Goal: Task Accomplishment & Management: Manage account settings

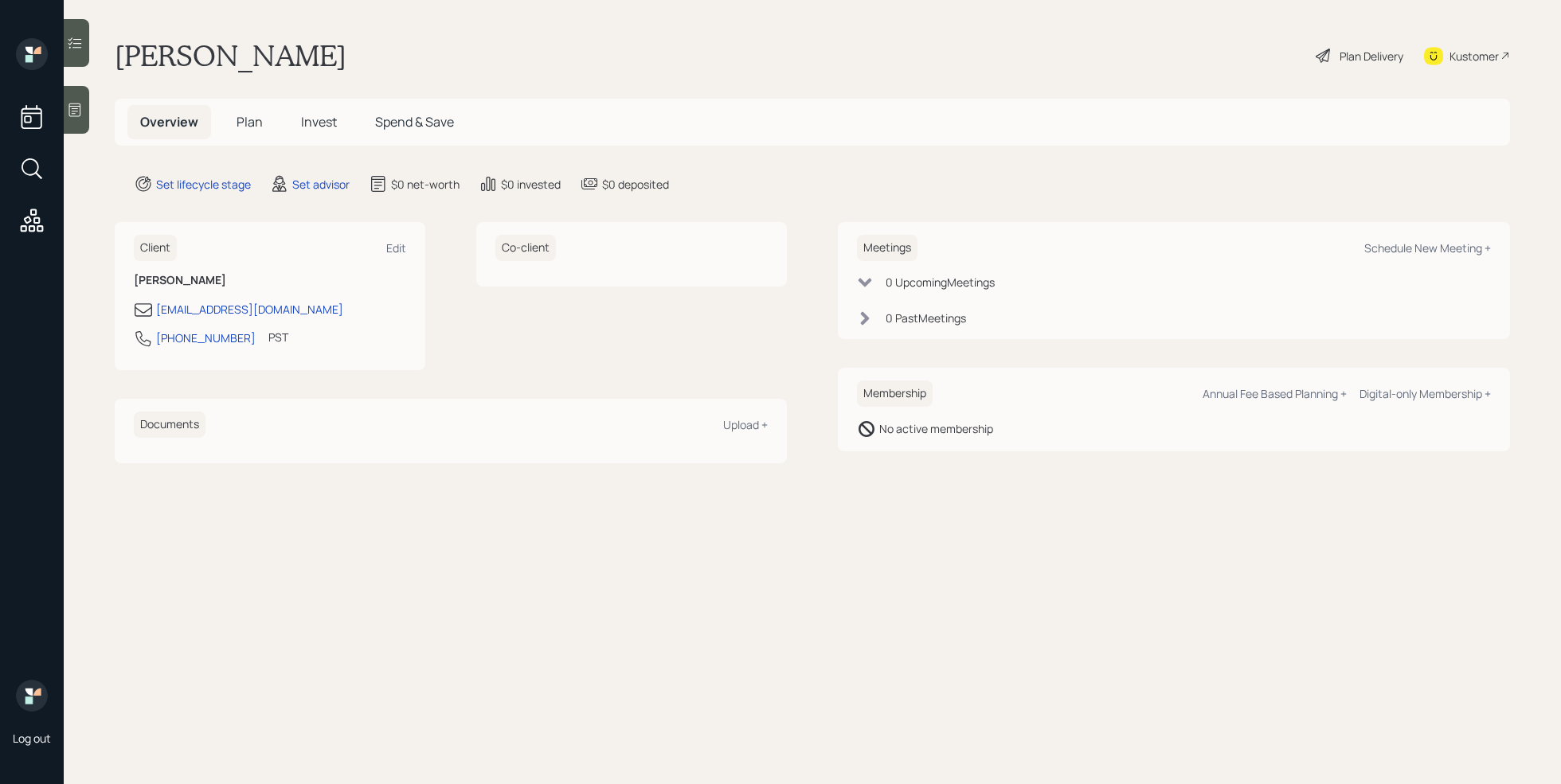
click at [88, 121] on div at bounding box center [76, 110] width 26 height 47
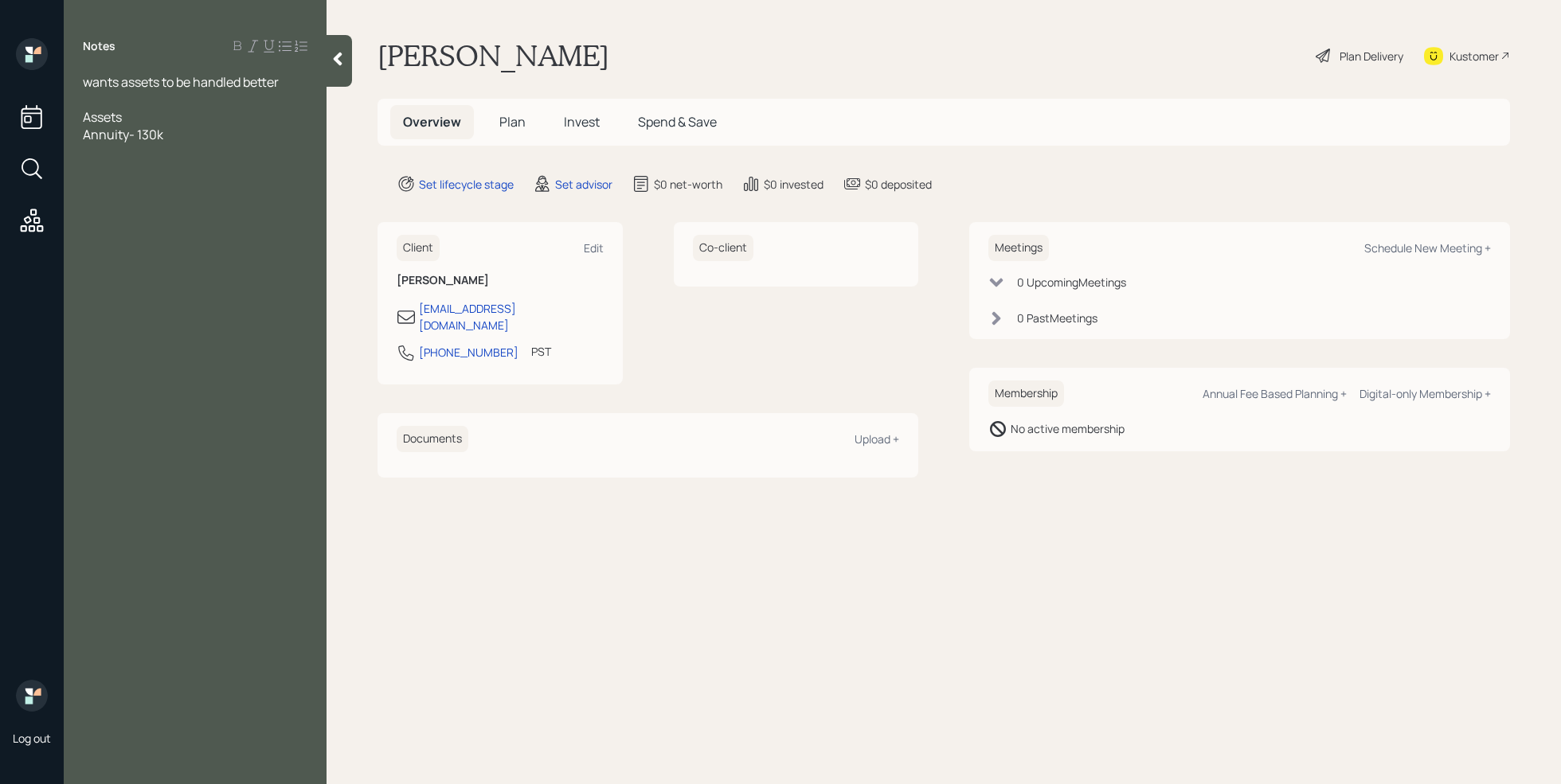
click at [184, 132] on div "Annuity- 130k" at bounding box center [195, 134] width 225 height 18
click at [211, 157] on div "IRA- 60k" at bounding box center [195, 152] width 225 height 18
click at [129, 84] on span "wants assets to be handled better" at bounding box center [181, 82] width 196 height 18
click at [109, 99] on div at bounding box center [195, 100] width 225 height 18
click at [137, 222] on div "401k-" at bounding box center [195, 222] width 225 height 18
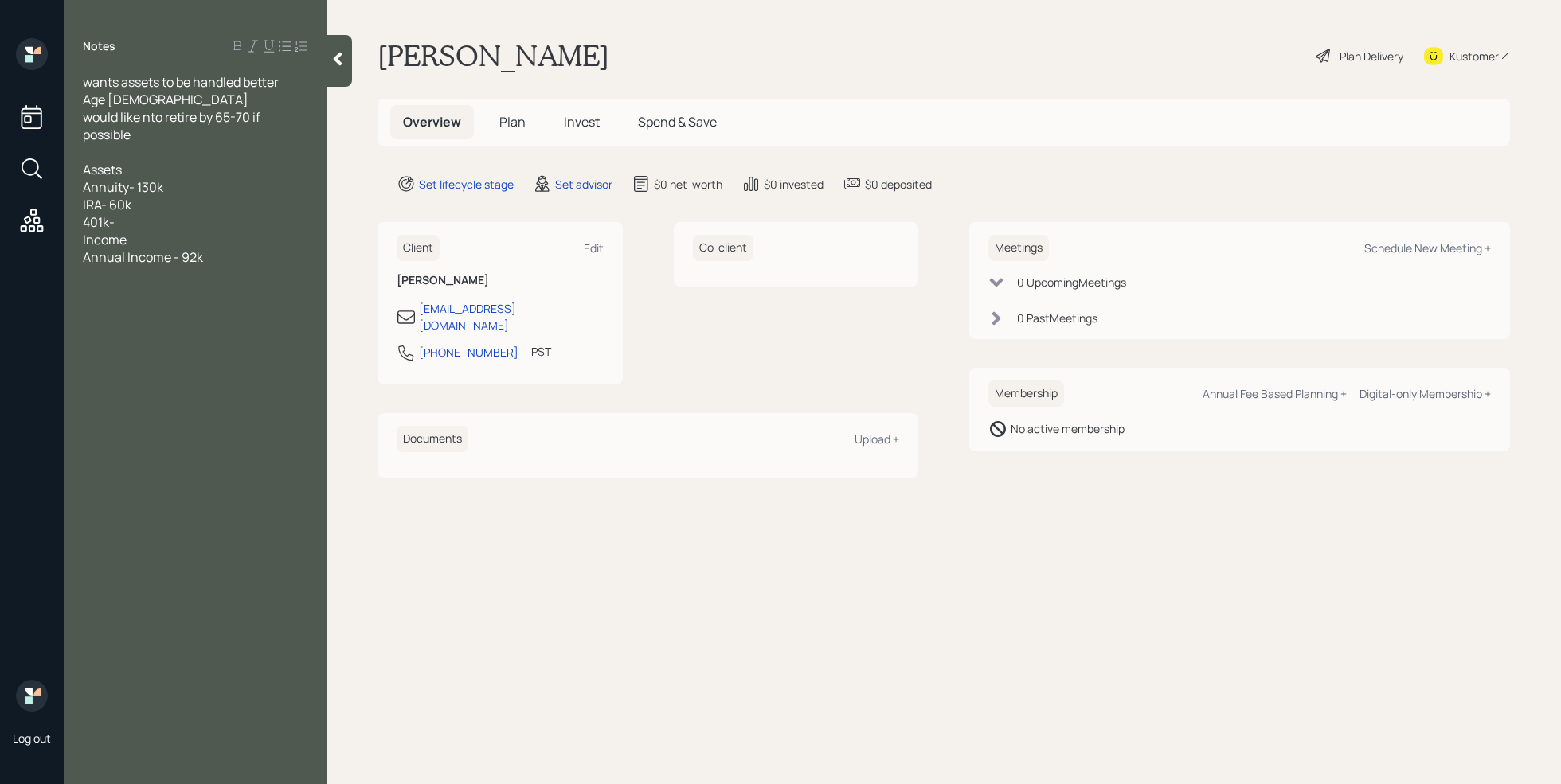
click at [106, 153] on div at bounding box center [195, 152] width 225 height 18
click at [226, 258] on div "Annual Income - 92k" at bounding box center [195, 257] width 225 height 18
click at [133, 151] on div "Single" at bounding box center [195, 152] width 225 height 18
click at [223, 255] on div "Annual Income - 92k" at bounding box center [195, 257] width 225 height 18
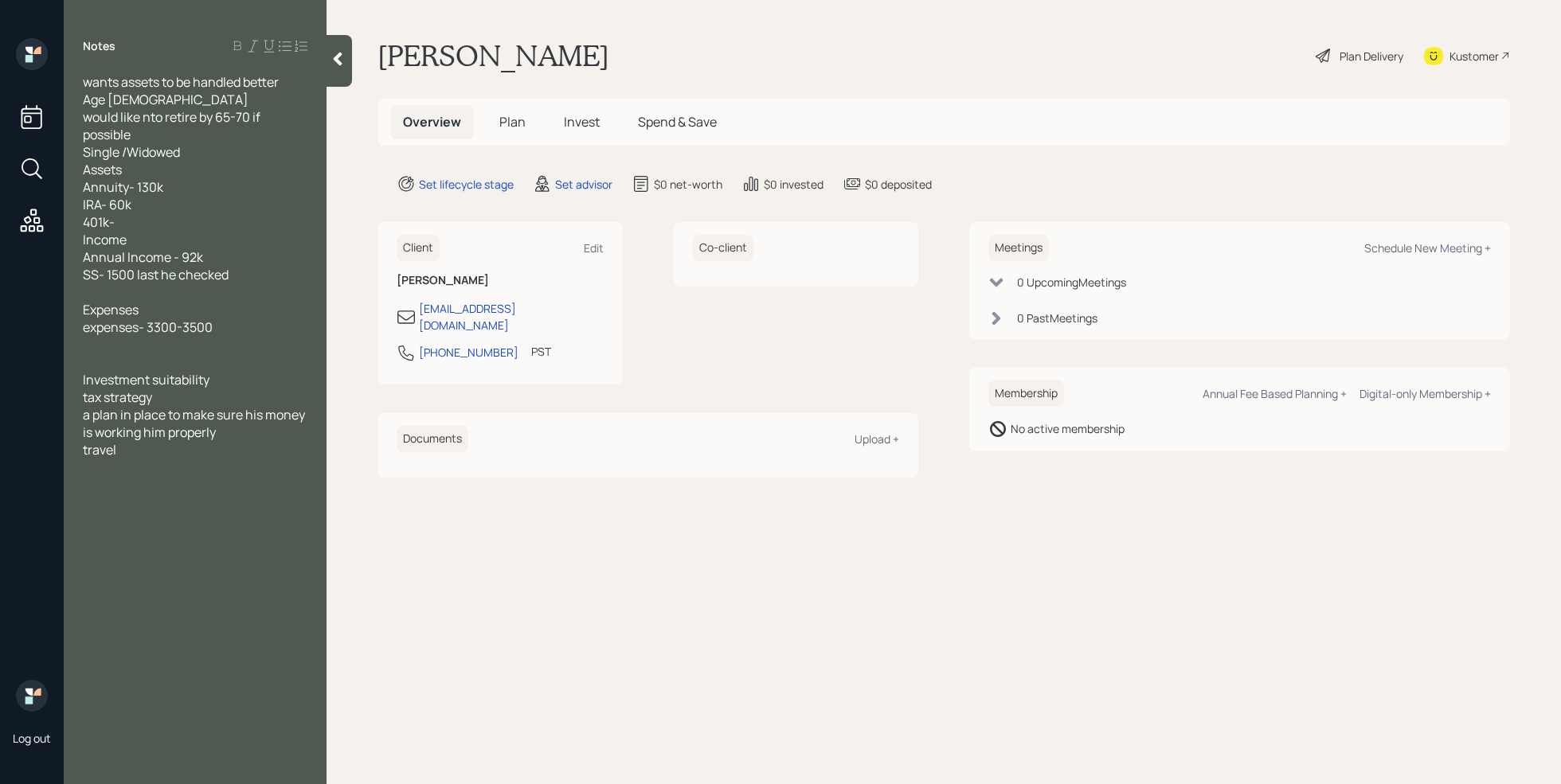
click at [165, 395] on div "tax strategy" at bounding box center [195, 397] width 225 height 18
click at [239, 434] on div "a plan in place to make sure his money is working him properly" at bounding box center [195, 423] width 225 height 35
click at [593, 251] on div "Edit" at bounding box center [594, 247] width 20 height 15
select select "America/Los_Angeles"
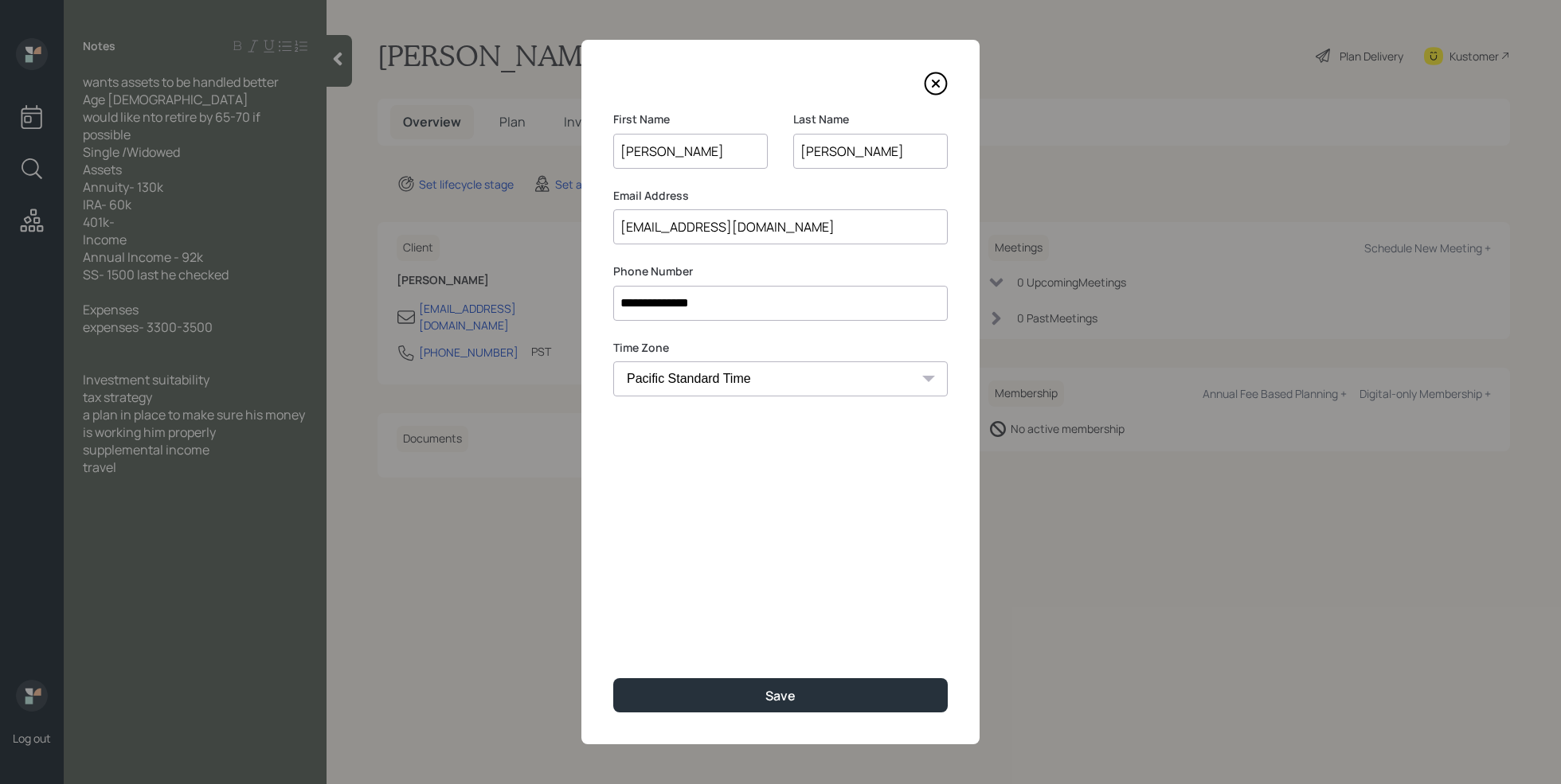
click at [810, 153] on input "williams" at bounding box center [871, 150] width 154 height 35
type input "Williams"
click at [773, 699] on div "Save" at bounding box center [780, 696] width 31 height 18
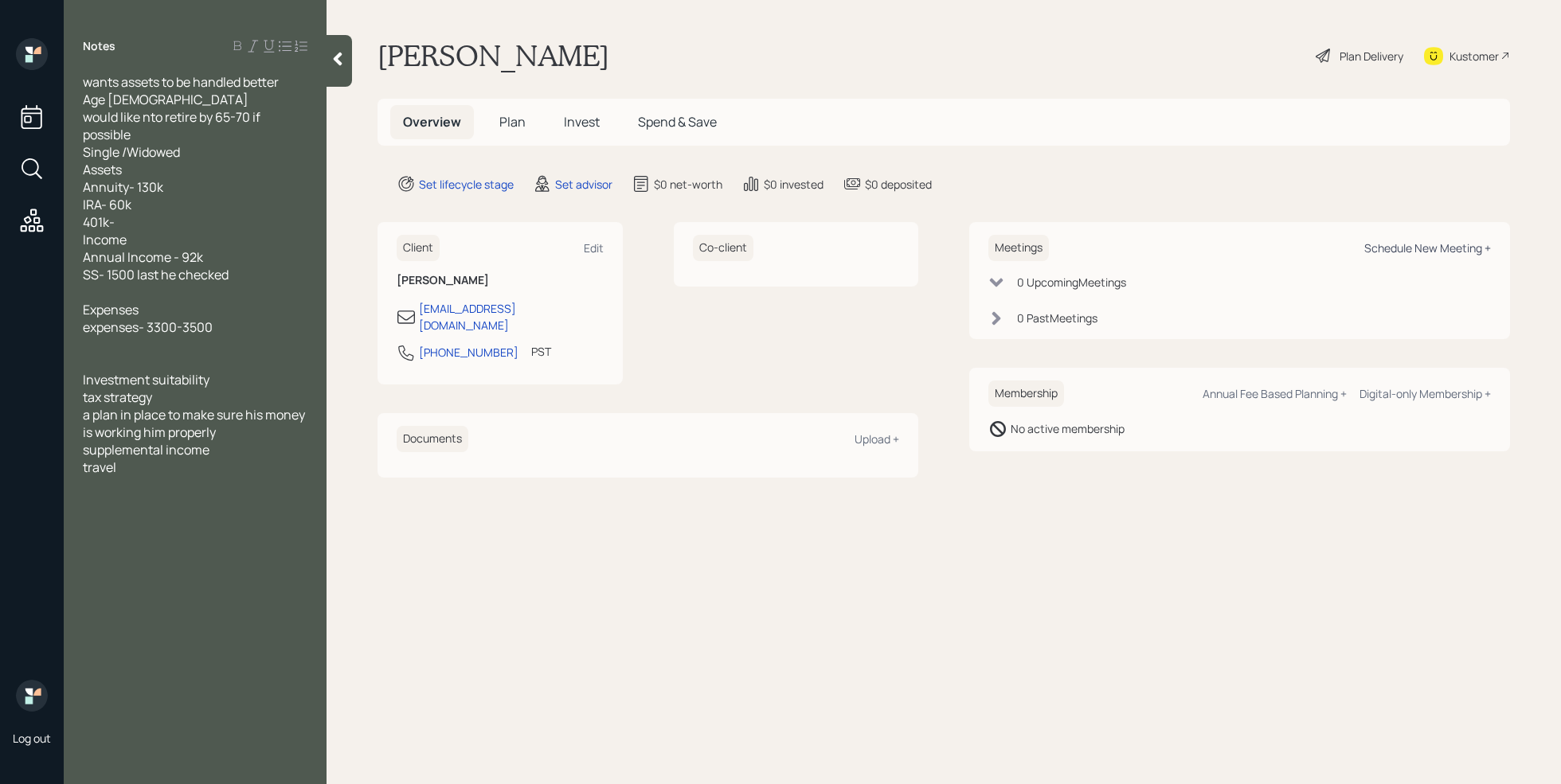
click at [1429, 249] on div "Schedule New Meeting +" at bounding box center [1427, 247] width 127 height 15
select select "round-robin"
click at [1479, 51] on div "Kustomer" at bounding box center [1474, 55] width 49 height 17
click at [128, 222] on div "401k-" at bounding box center [195, 222] width 225 height 18
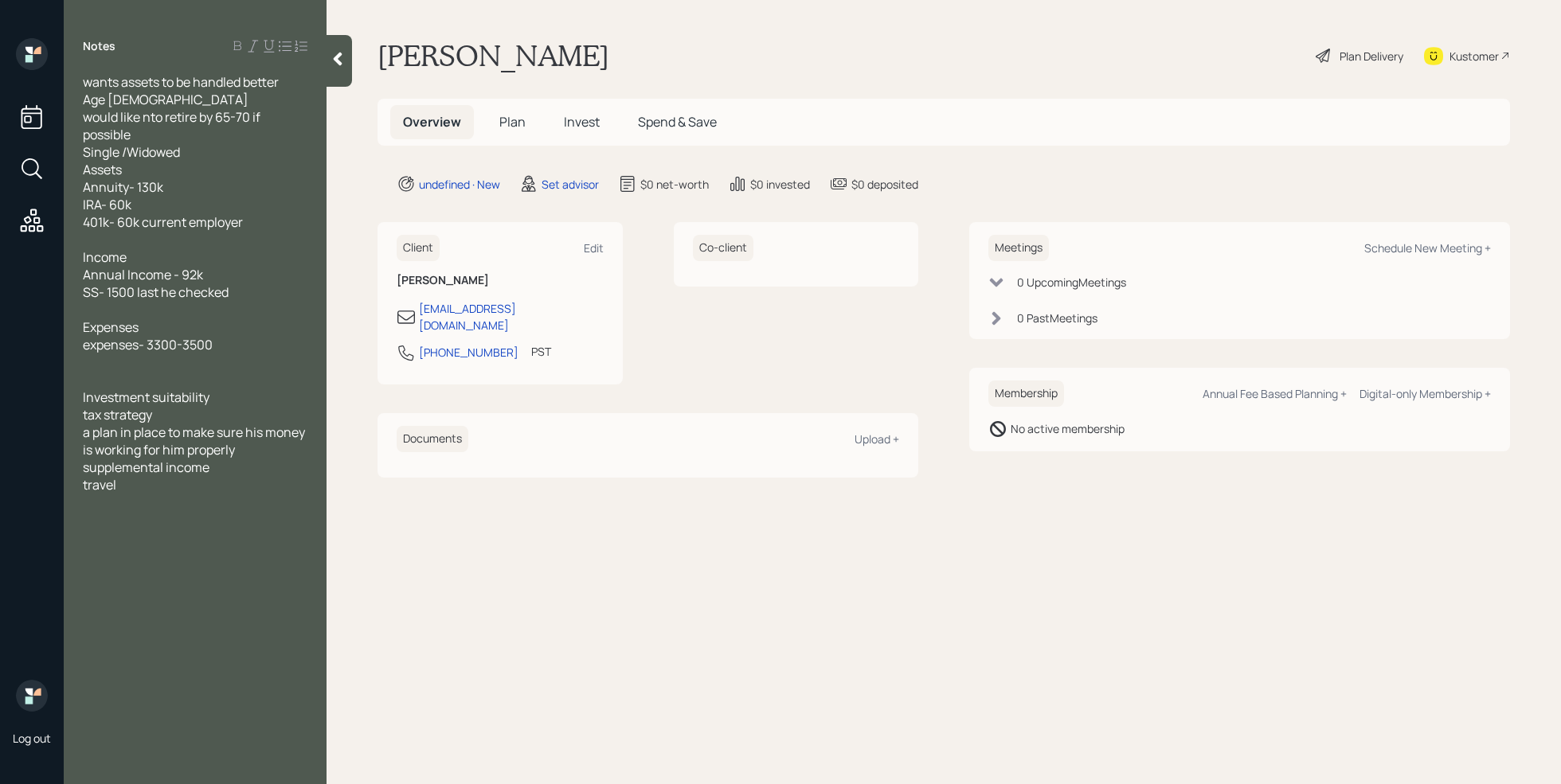
click at [335, 66] on icon at bounding box center [337, 59] width 16 height 16
